Goal: Check status: Check status

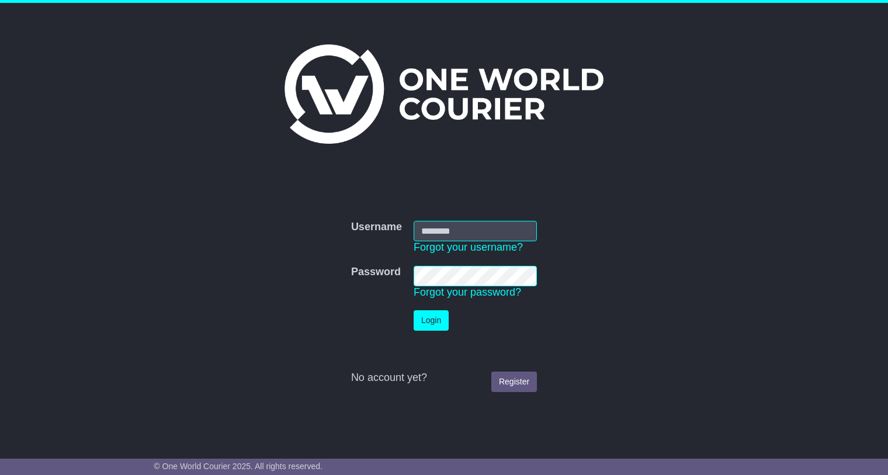
type input "**********"
click at [422, 320] on button "Login" at bounding box center [431, 320] width 35 height 20
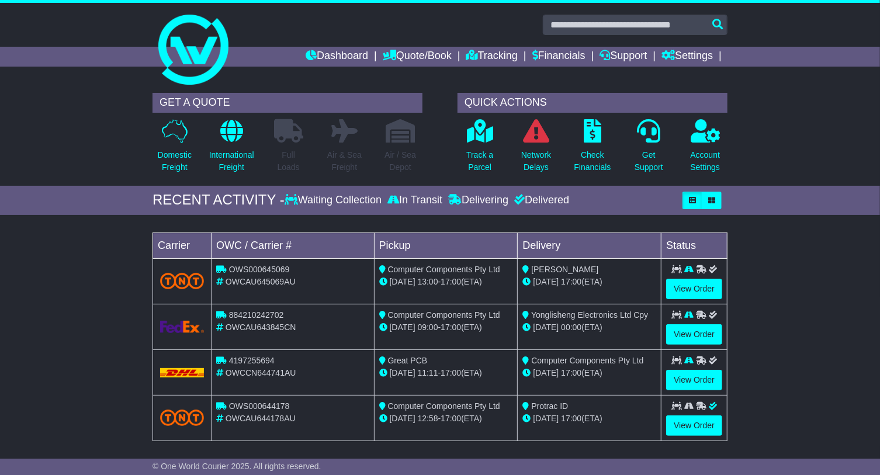
click at [494, 133] on div "Track a Parcel" at bounding box center [479, 149] width 56 height 61
click at [484, 140] on icon at bounding box center [480, 130] width 26 height 23
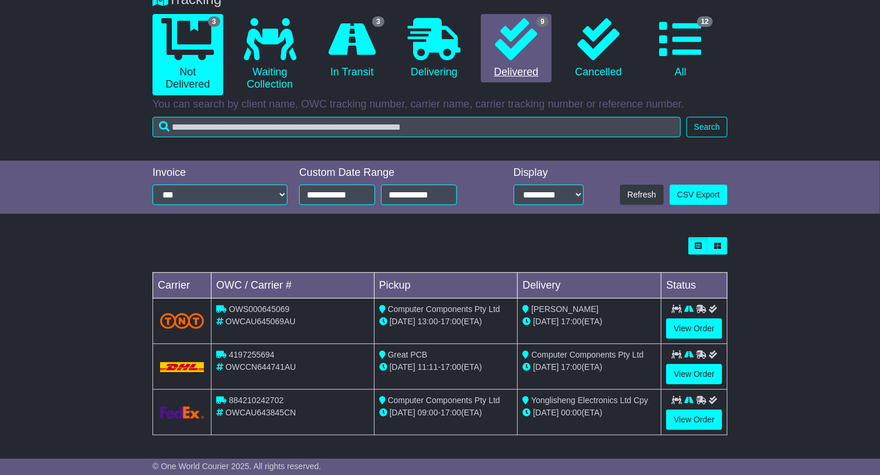
scroll to position [108, 0]
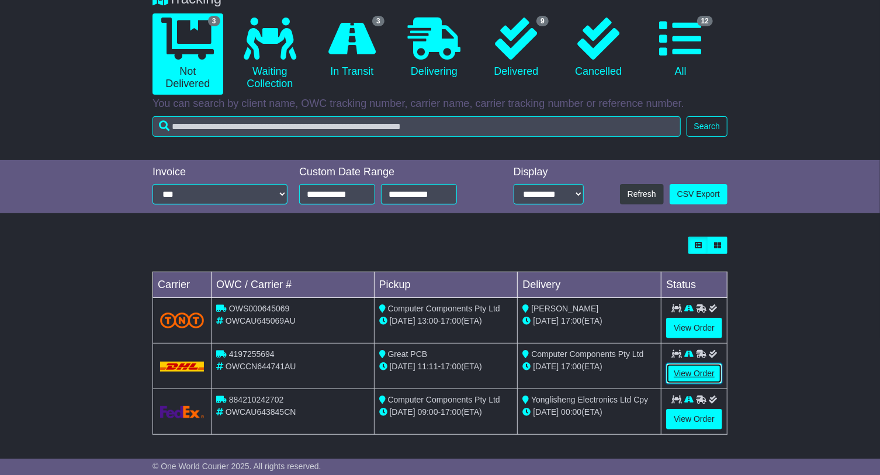
click at [703, 369] on link "View Order" at bounding box center [694, 373] width 56 height 20
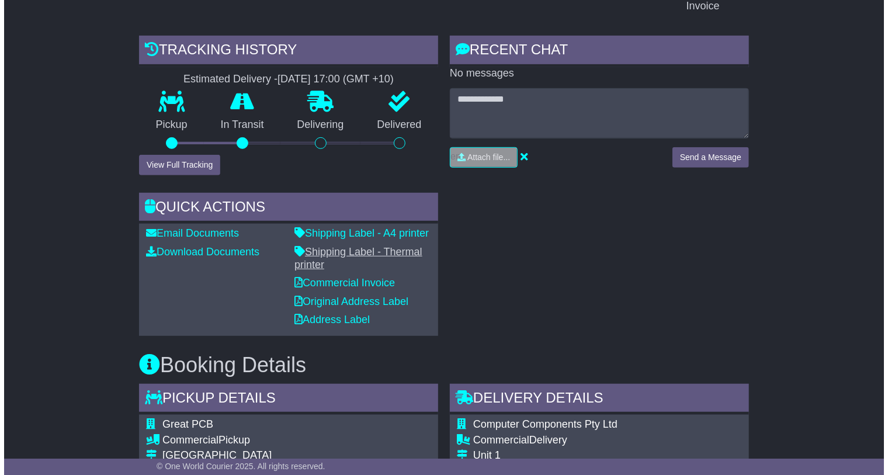
scroll to position [265, 0]
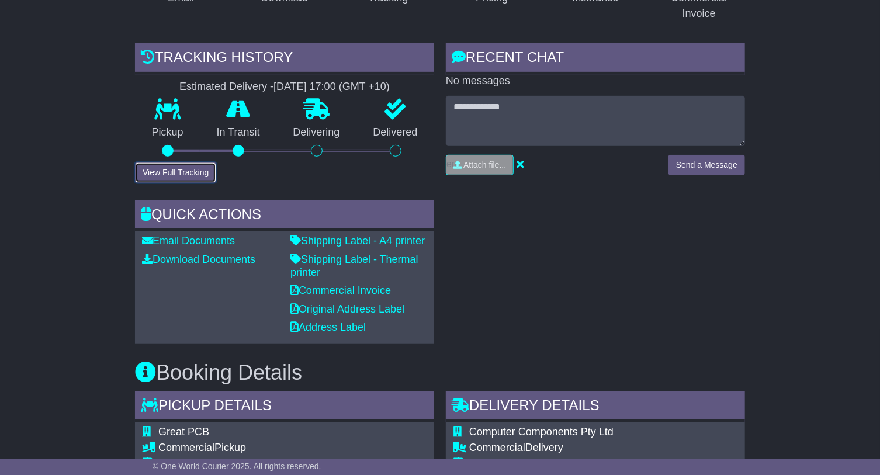
click at [150, 162] on button "View Full Tracking" at bounding box center [175, 172] width 81 height 20
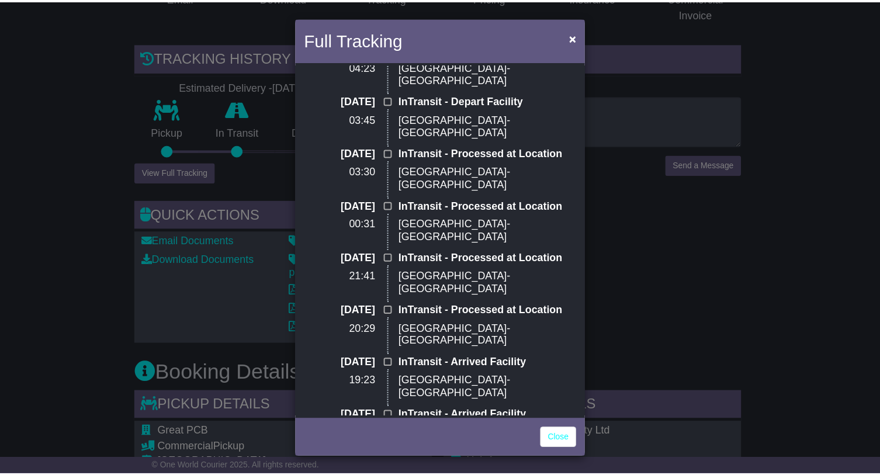
scroll to position [0, 0]
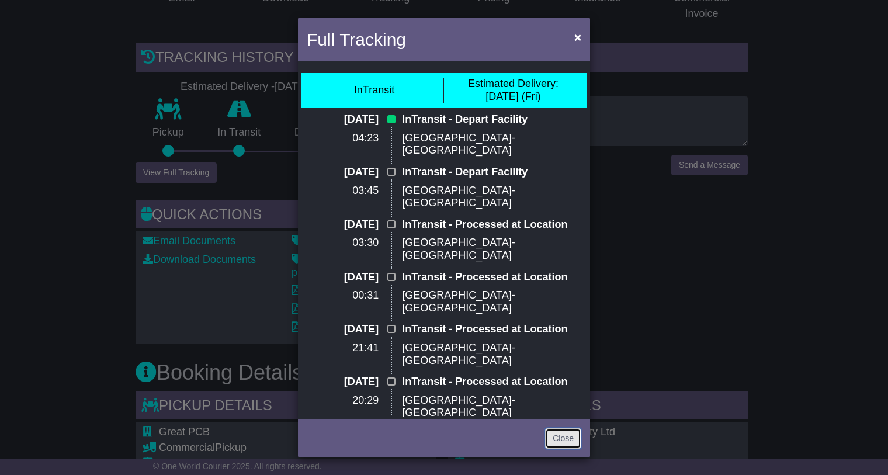
click at [576, 433] on link "Close" at bounding box center [563, 438] width 36 height 20
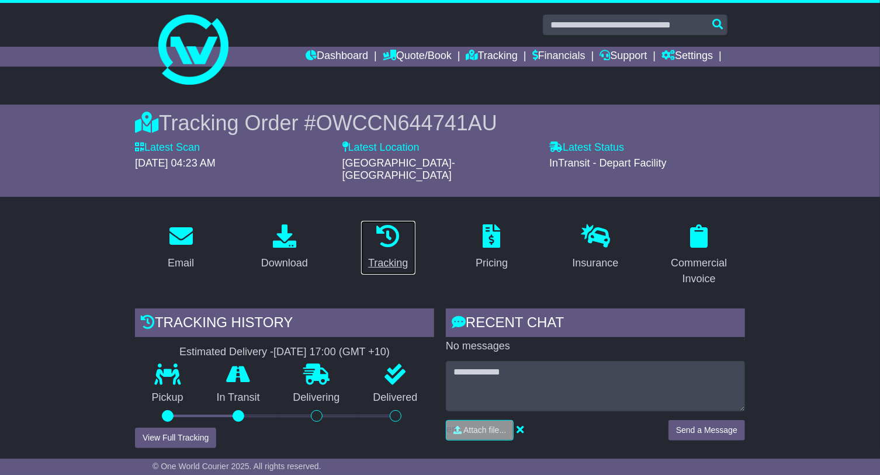
click at [372, 229] on p at bounding box center [388, 236] width 40 height 25
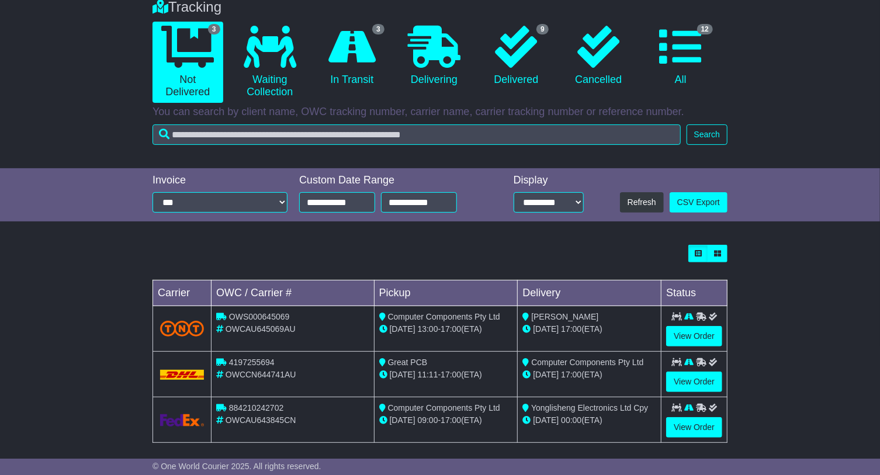
scroll to position [108, 0]
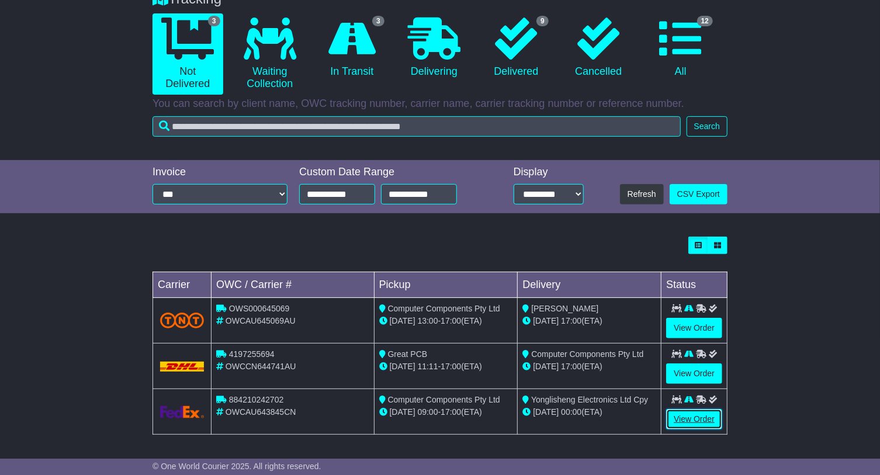
click at [689, 415] on link "View Order" at bounding box center [694, 419] width 56 height 20
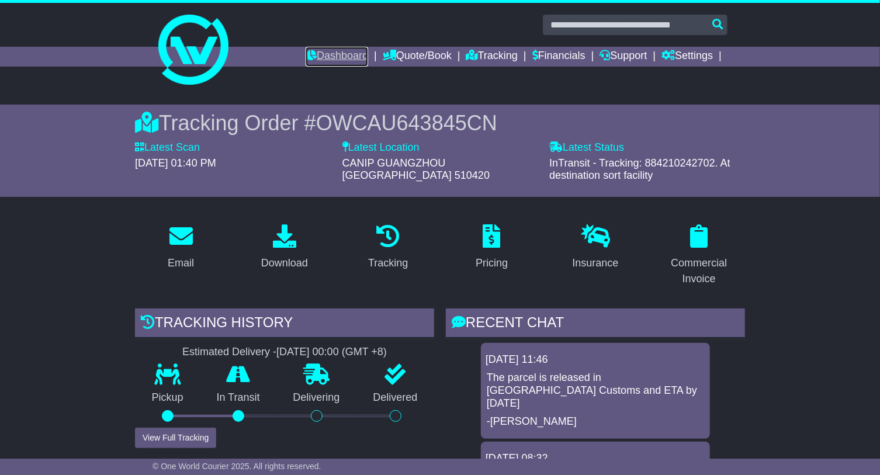
click at [353, 53] on link "Dashboard" at bounding box center [336, 57] width 62 height 20
